Goal: Information Seeking & Learning: Learn about a topic

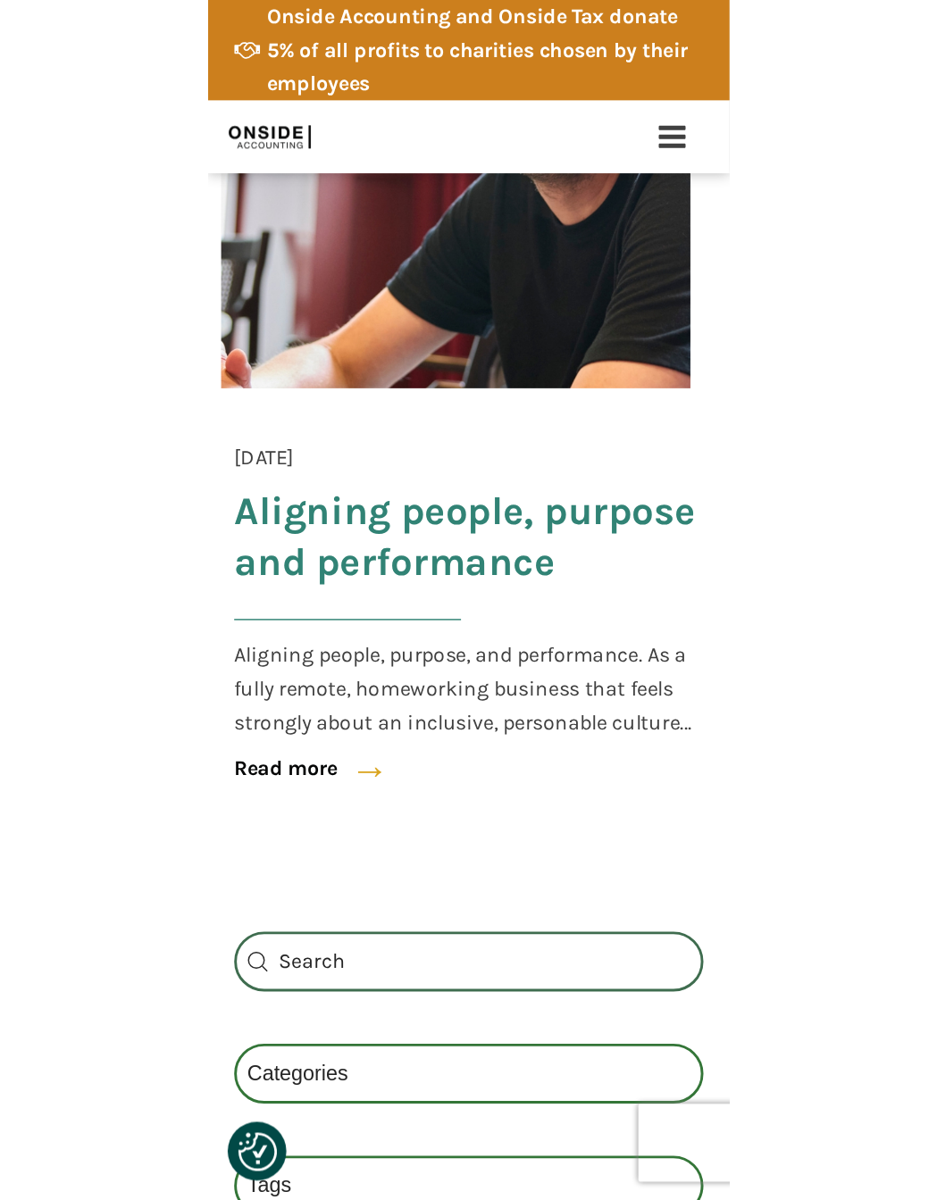
scroll to position [502, 0]
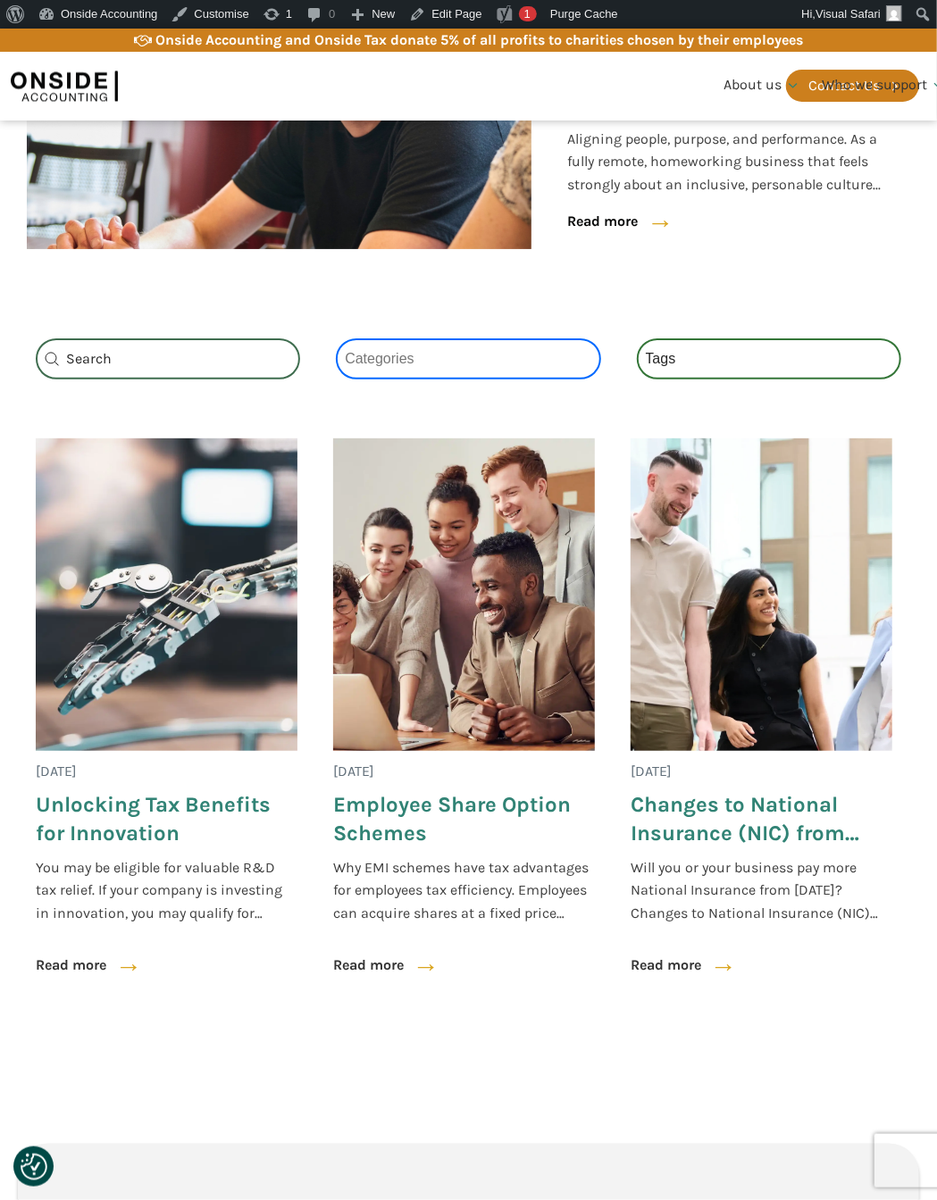
click at [544, 366] on select "Categories All (3) News (2) Factsheets (1)" at bounding box center [468, 358] width 264 height 41
click at [336, 338] on select "Categories All (3) News (2) Factsheets (1)" at bounding box center [468, 358] width 264 height 41
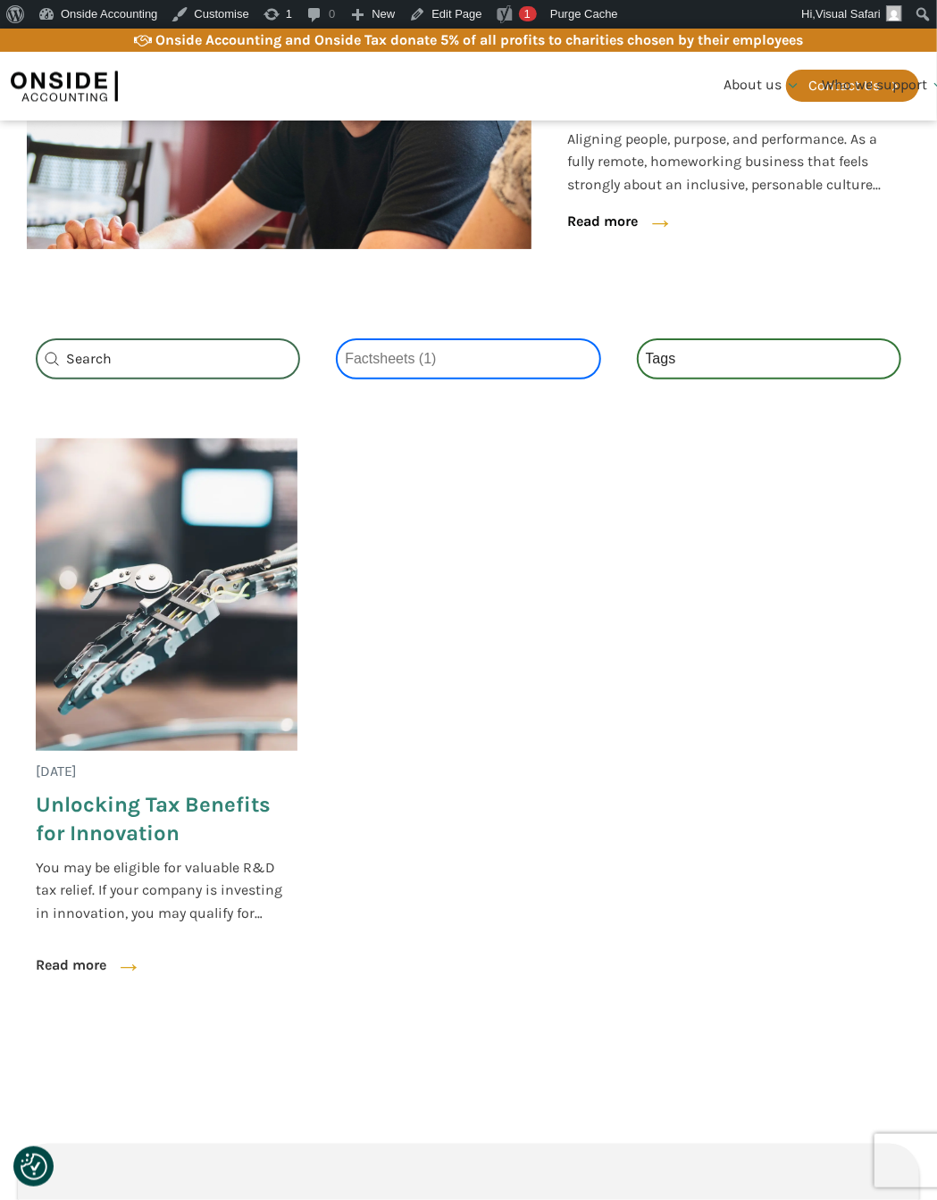
click at [487, 346] on select "Categories All (3) News (2) Factsheets (1)" at bounding box center [468, 358] width 264 height 41
select select "news"
click at [336, 338] on select "Categories All (3) News (2) Factsheets (1)" at bounding box center [468, 358] width 264 height 41
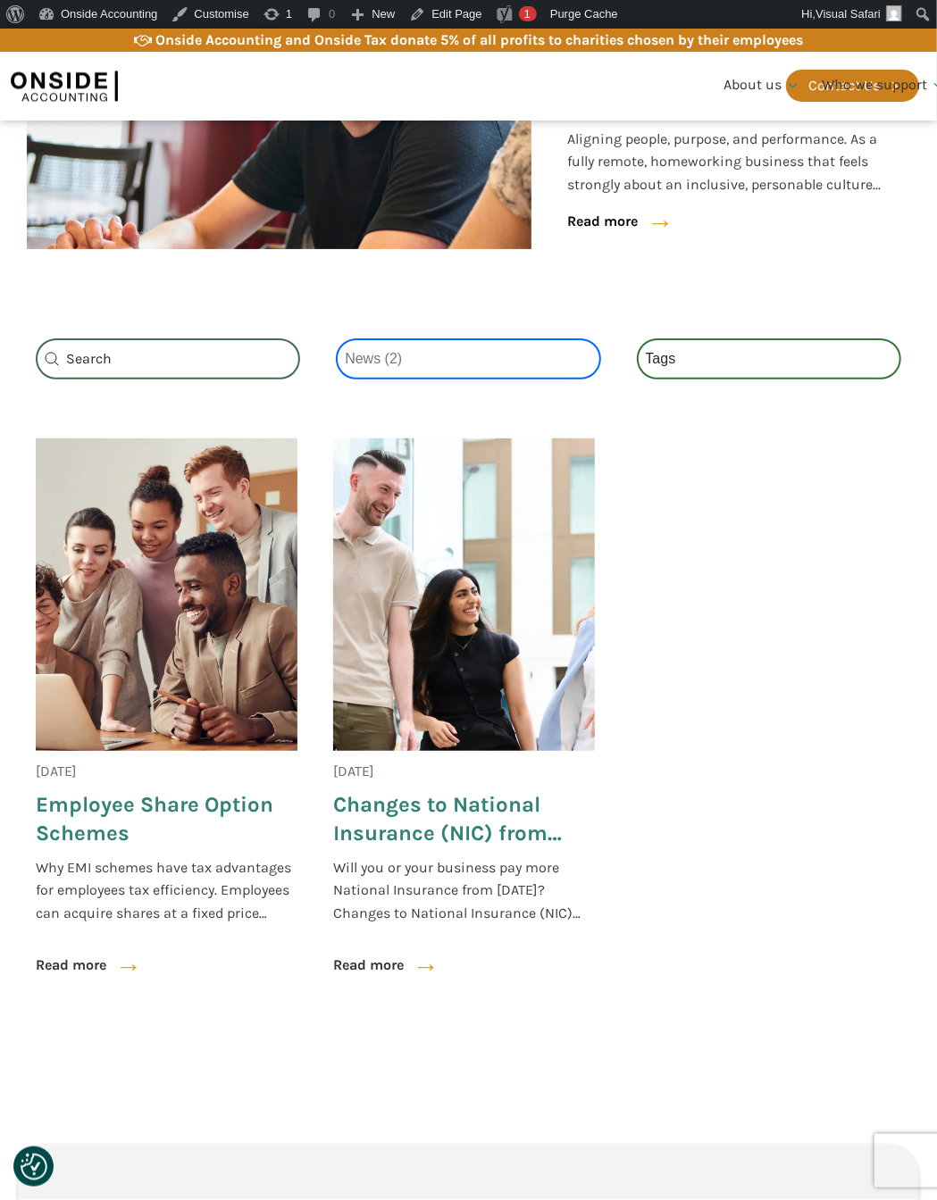
click at [374, 365] on select "Categories All (3) News (2) Factsheets (1)" at bounding box center [468, 358] width 264 height 41
click at [336, 338] on select "Categories All (3) News (2) Factsheets (1)" at bounding box center [468, 358] width 264 height 41
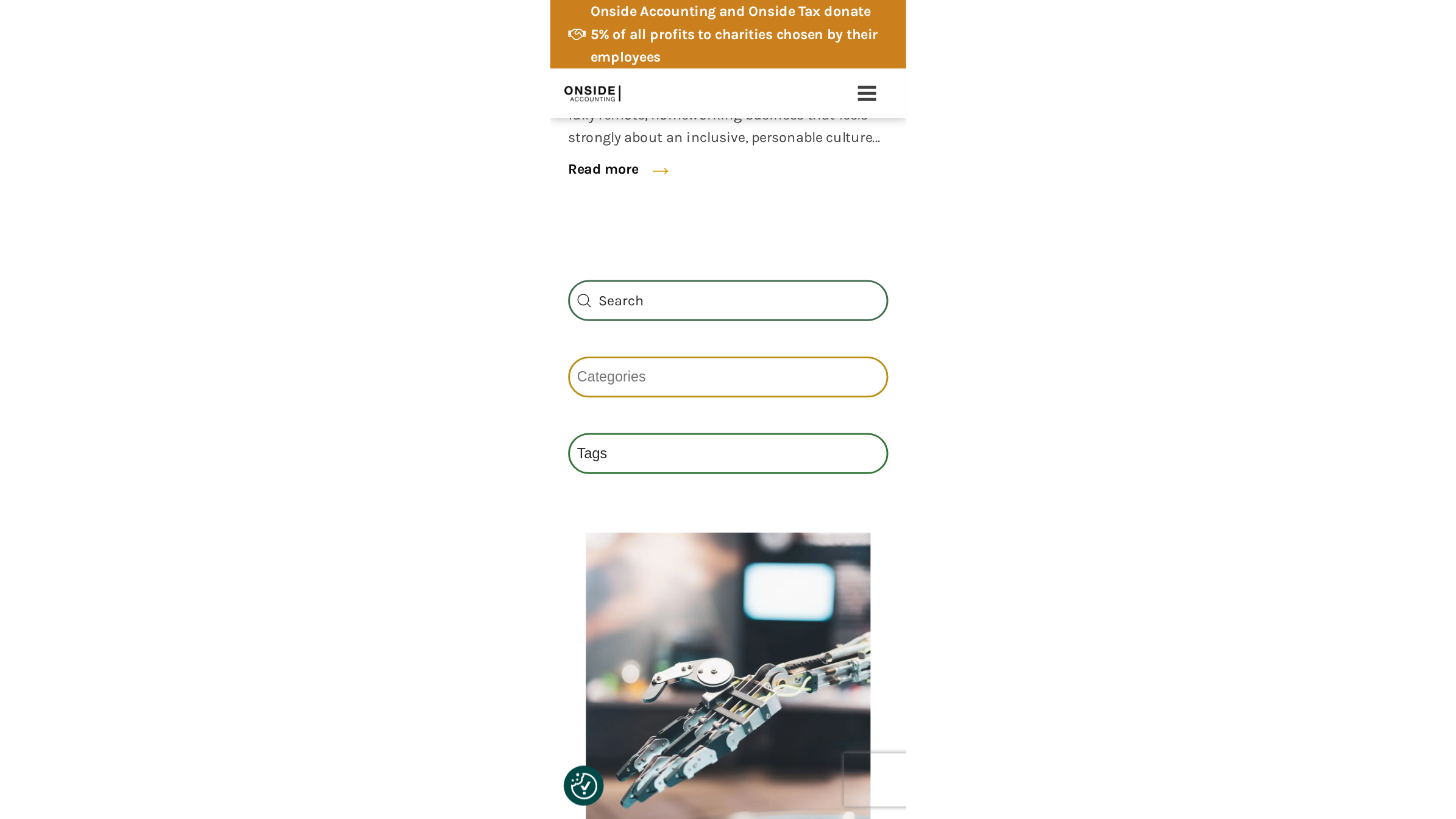
scroll to position [605, 0]
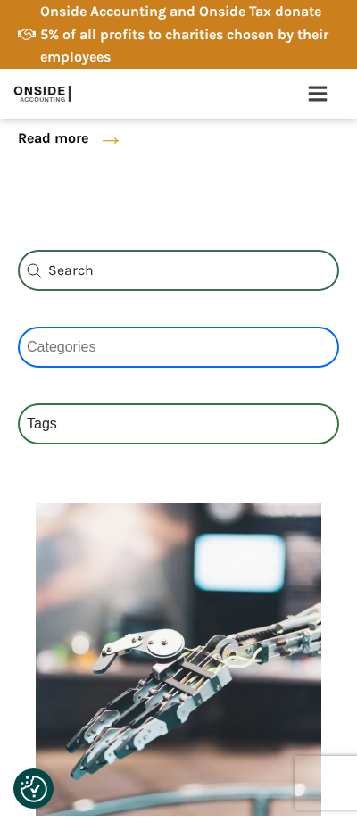
click at [187, 327] on select "Categories All (3) News (2) Factsheets (1)" at bounding box center [178, 347] width 321 height 41
click at [167, 327] on select "Categories All (3) News (2) Factsheets (1)" at bounding box center [178, 347] width 321 height 41
click at [124, 327] on select "Categories All (3) News (2) Factsheets (1)" at bounding box center [178, 347] width 321 height 41
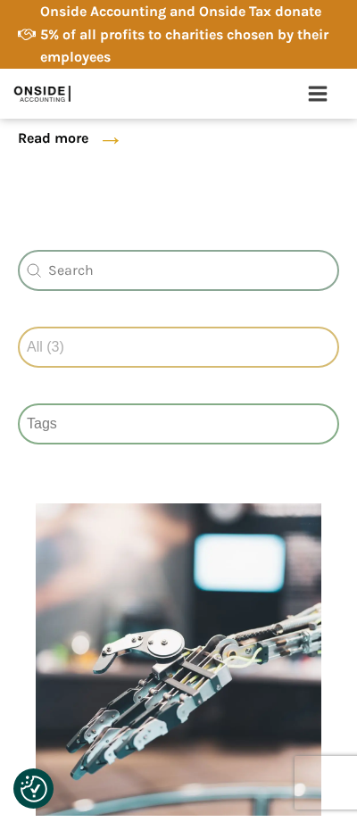
click at [179, 327] on div "Category Select content Categories All (3) News (2) Factsheets (1)" at bounding box center [178, 347] width 321 height 41
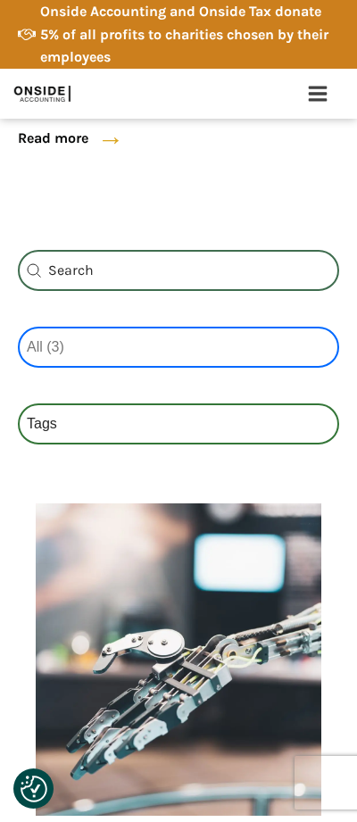
click at [176, 327] on select "Categories All (3) News (2) Factsheets (1)" at bounding box center [178, 347] width 321 height 41
click at [124, 327] on select "Categories All (3) News (2) Factsheets (1)" at bounding box center [178, 347] width 321 height 41
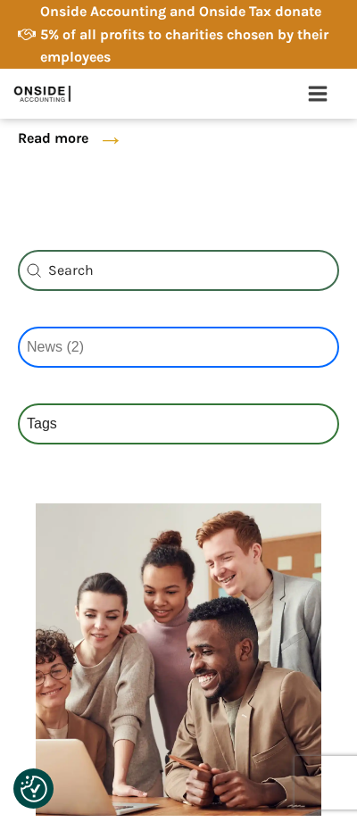
click at [178, 327] on select "Categories All (3) News (2) Factsheets (1)" at bounding box center [178, 347] width 321 height 41
select select "factsheets"
click at [124, 327] on select "Categories All (3) News (2) Factsheets (1)" at bounding box center [178, 347] width 321 height 41
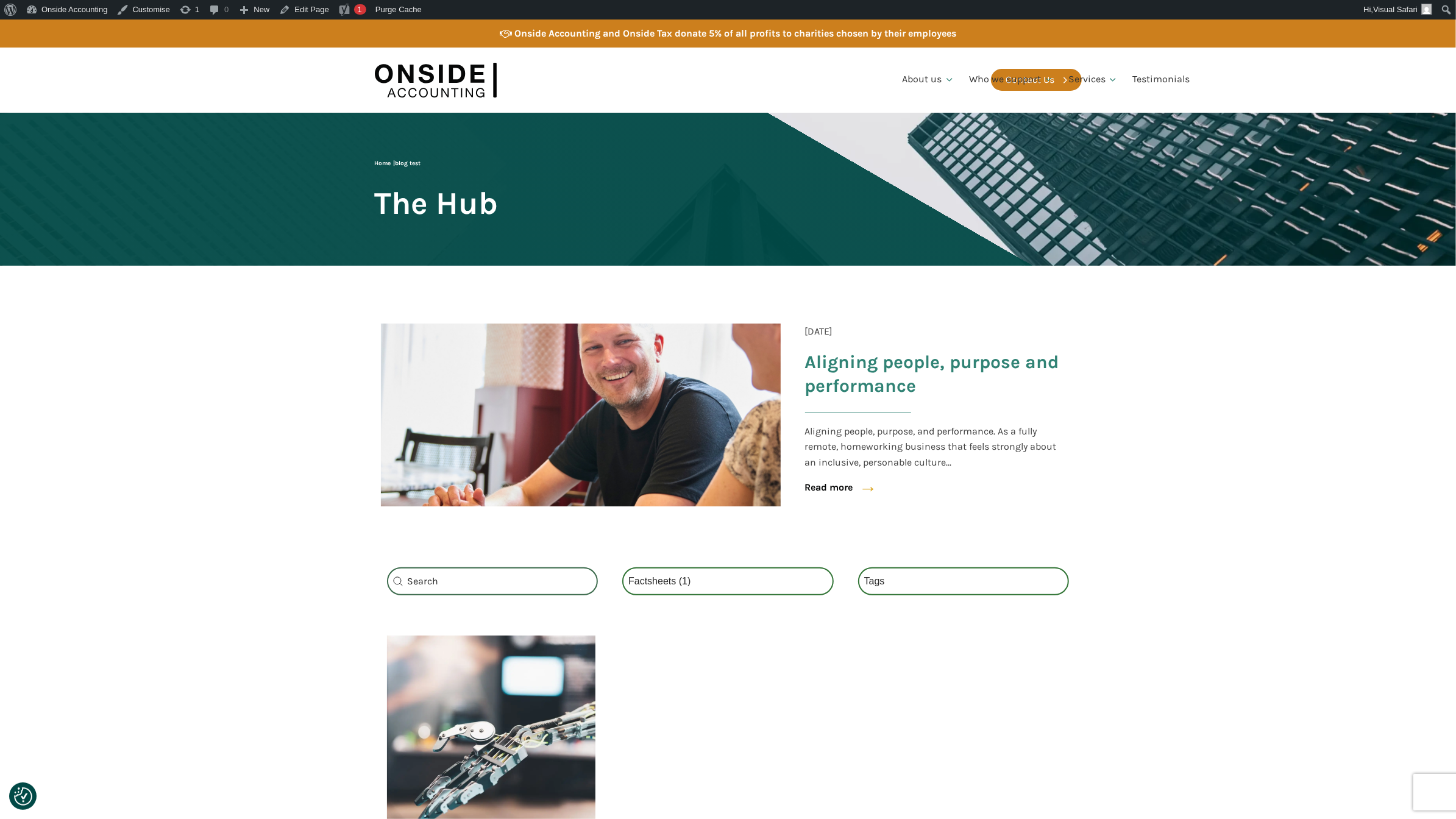
click at [814, 605] on div "Category Select content Categories All (3) News (2) Factsheets (1)" at bounding box center [728, 581] width 236 height 53
click at [922, 547] on div "Search_Custom Search content Clear Category Select content Categories All (3) N…" at bounding box center [728, 586] width 732 height 87
click at [810, 584] on select "Categories All (3) News (2) Factsheets (1)" at bounding box center [728, 581] width 212 height 28
select select
click at [623, 567] on select "Categories All (3) News (2) Factsheets (1)" at bounding box center [728, 581] width 212 height 28
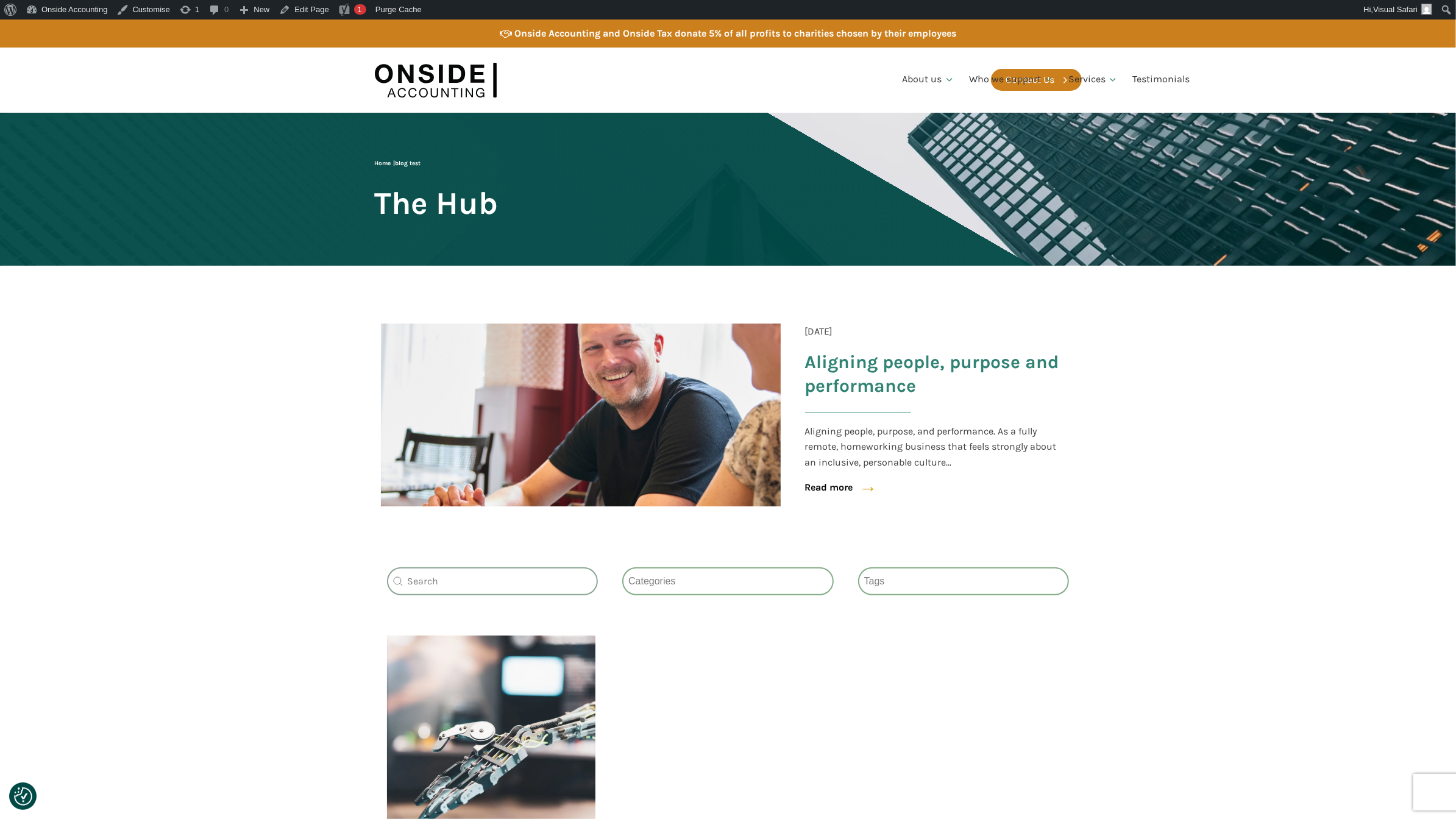
click at [396, 532] on div "[DATE] Aligning people, purpose and performance Aligning people, purpose, and p…" at bounding box center [728, 404] width 732 height 277
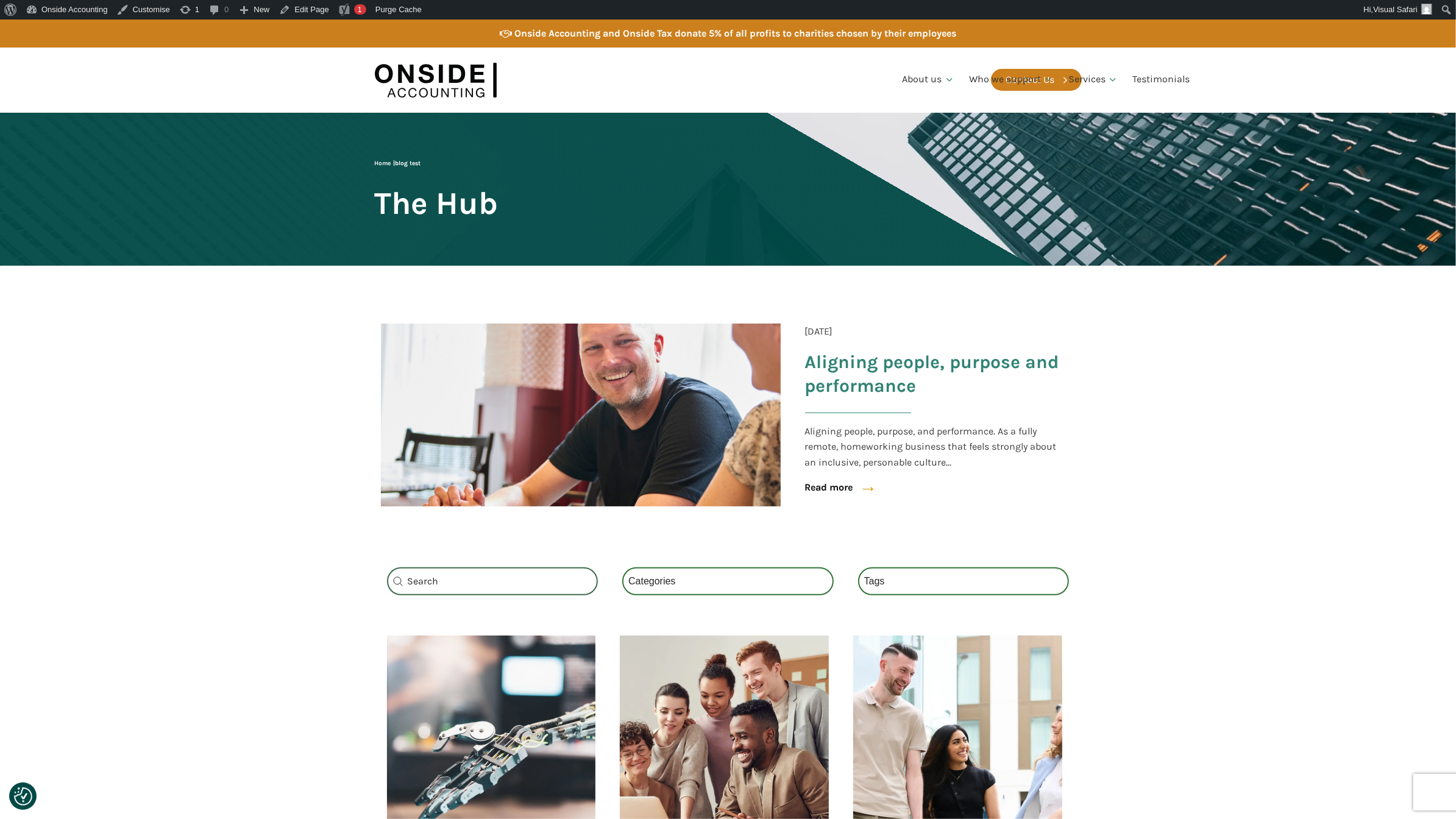
click at [287, 515] on section "[DATE] Aligning people, purpose and performance Aligning people, purpose, and p…" at bounding box center [728, 404] width 1456 height 277
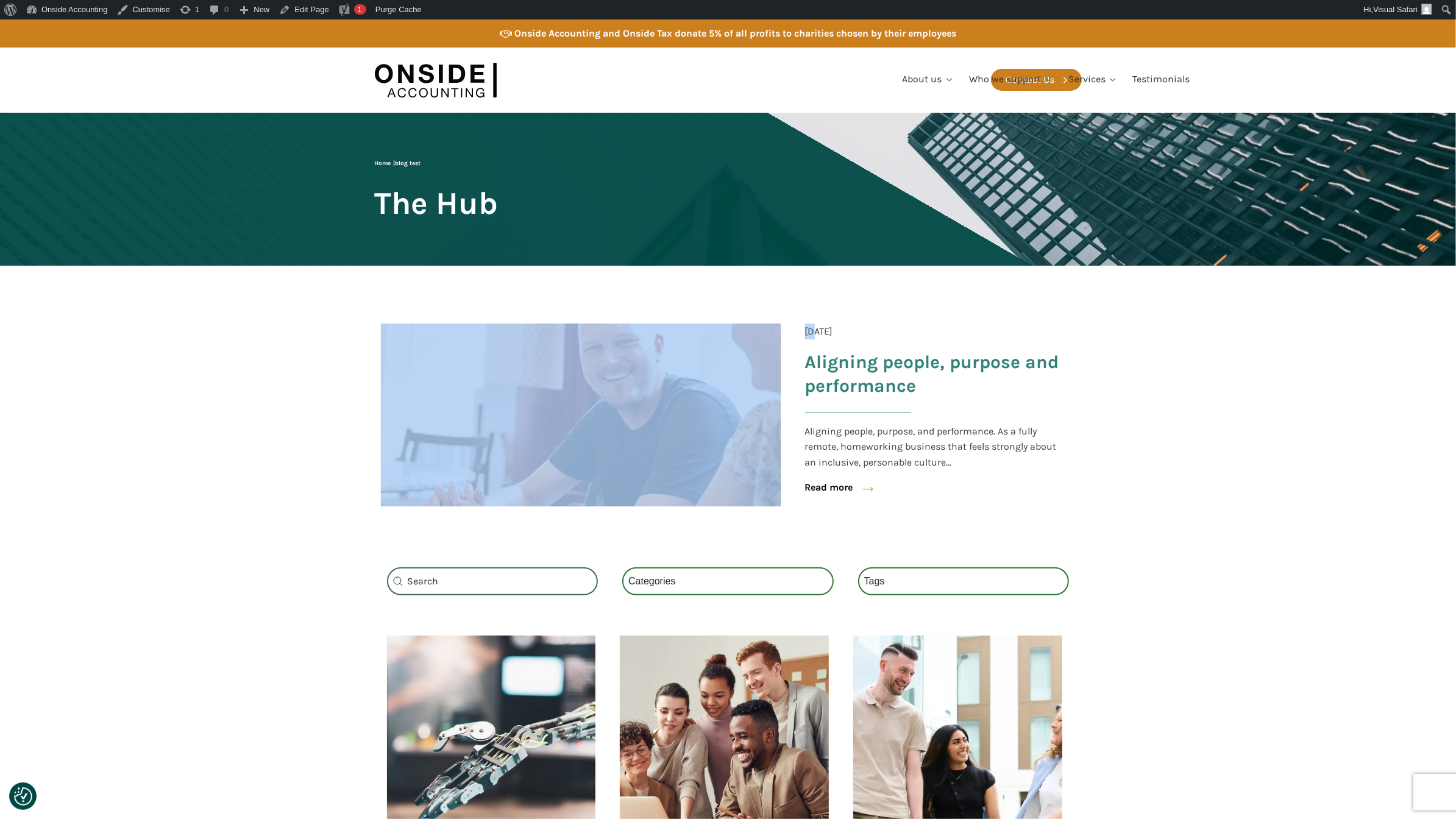
click at [287, 515] on section "[DATE] Aligning people, purpose and performance Aligning people, purpose, and p…" at bounding box center [728, 404] width 1456 height 277
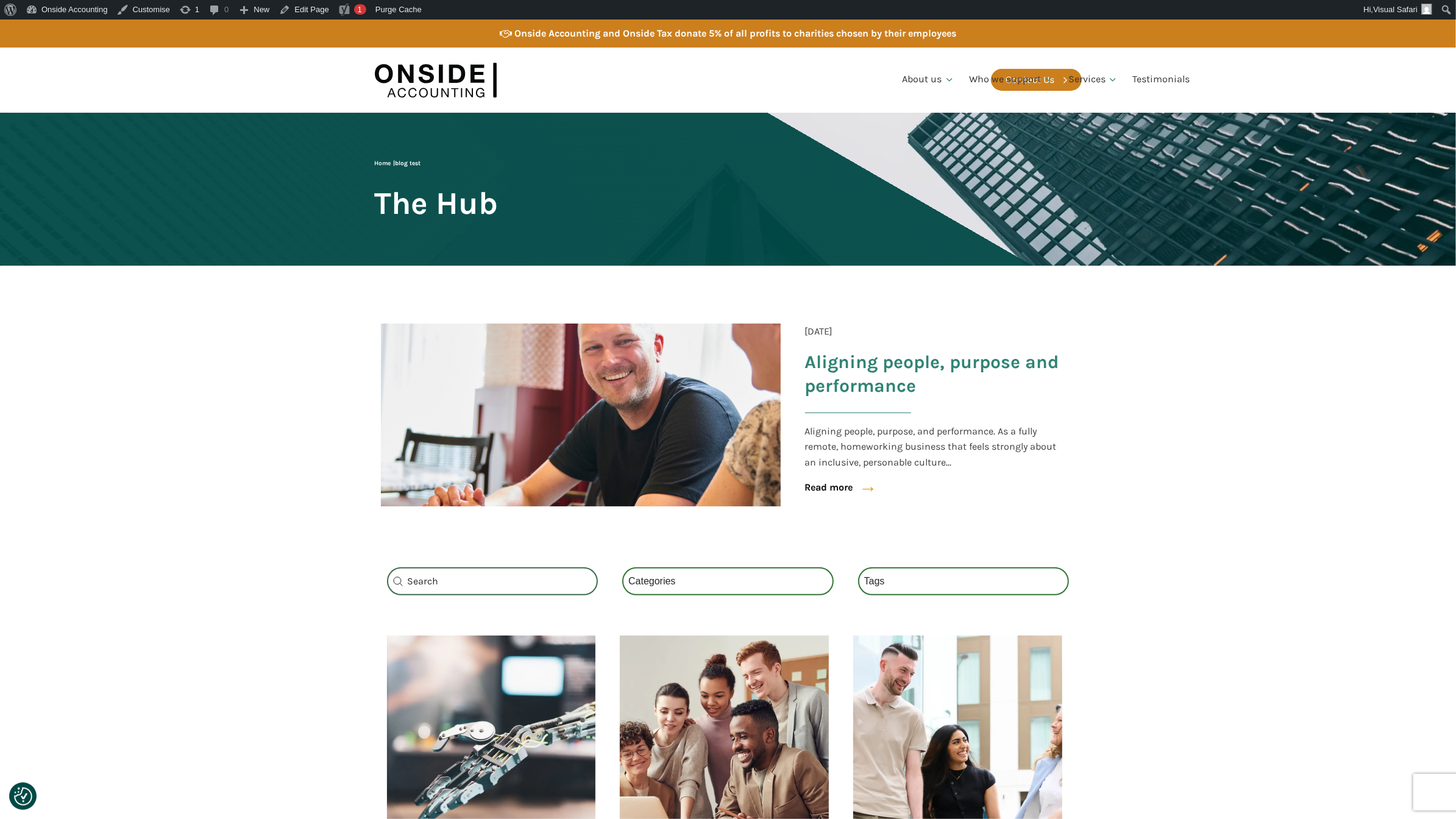
drag, startPoint x: 327, startPoint y: 540, endPoint x: 549, endPoint y: 453, distance: 238.4
click at [549, 453] on section "[DATE] Aligning people, purpose and performance Aligning people, purpose, and p…" at bounding box center [728, 404] width 1456 height 277
